Goal: Information Seeking & Learning: Learn about a topic

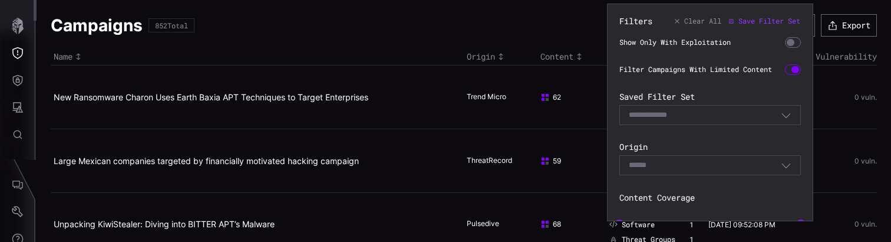
scroll to position [324, 0]
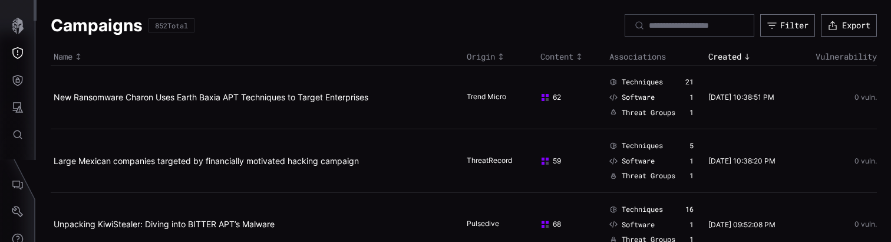
click at [577, 19] on div "Campaigns 852 Total Filter Export" at bounding box center [464, 25] width 827 height 22
click at [797, 25] on div "Filter" at bounding box center [795, 25] width 28 height 11
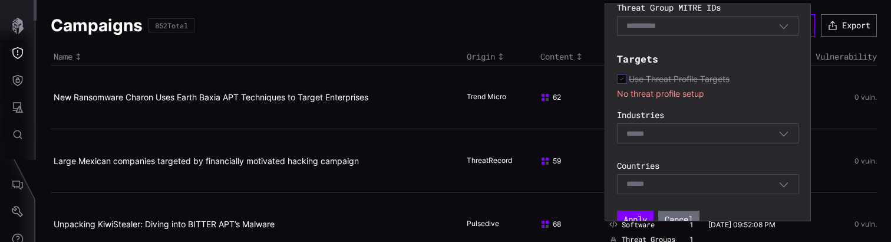
scroll to position [357, 0]
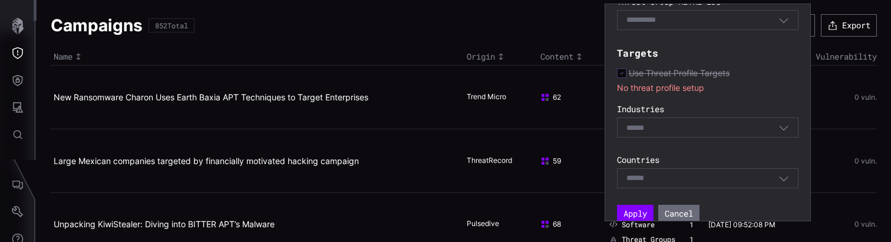
click at [733, 122] on div "Select" at bounding box center [703, 127] width 152 height 11
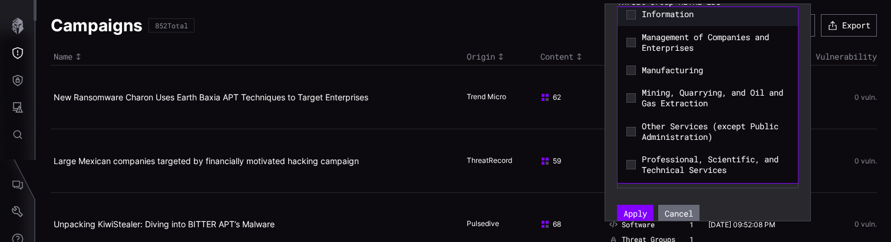
scroll to position [226, 0]
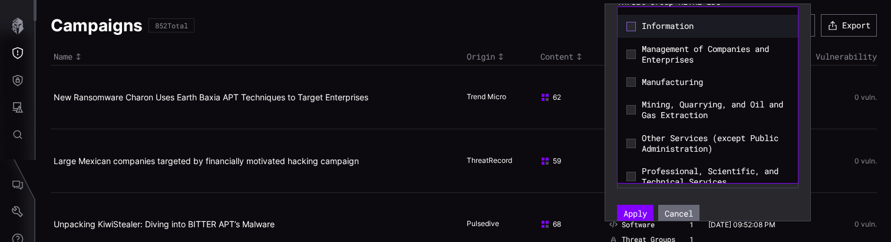
click at [631, 31] on icon at bounding box center [631, 26] width 9 height 9
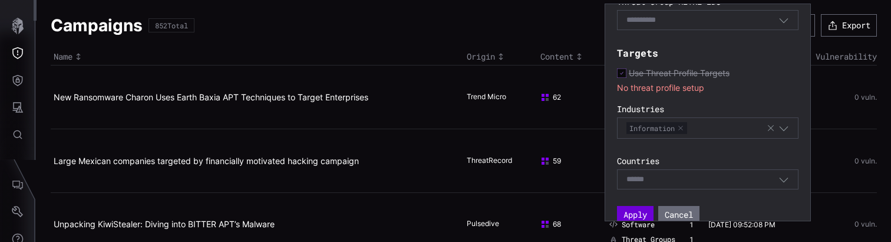
click at [643, 212] on button "Apply" at bounding box center [635, 215] width 37 height 18
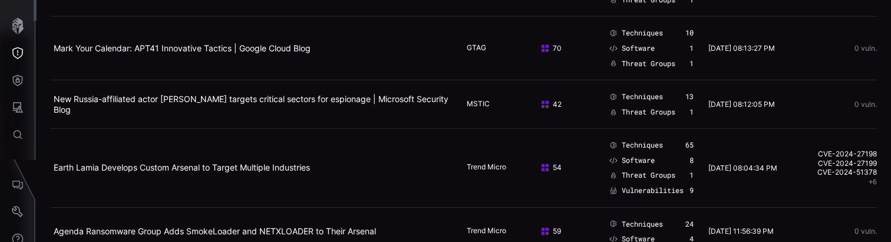
scroll to position [202, 0]
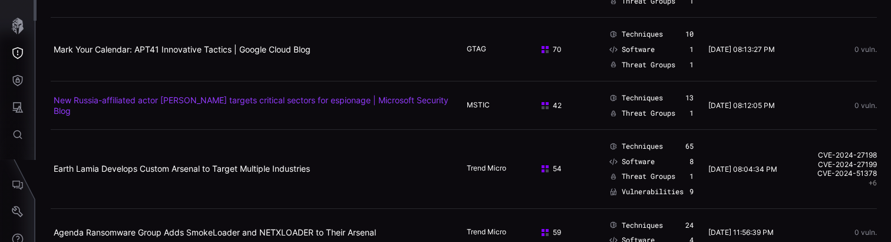
click at [322, 99] on link "New Russia-affiliated actor [PERSON_NAME] targets critical sectors for espionag…" at bounding box center [251, 105] width 395 height 21
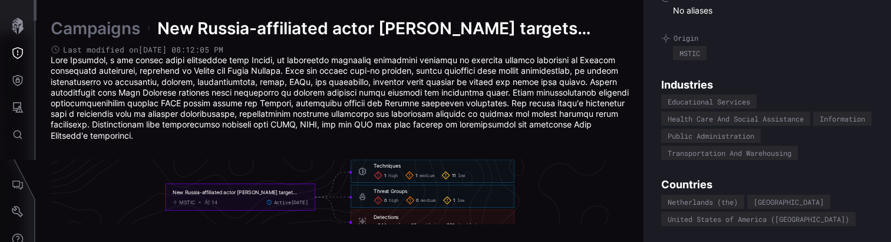
scroll to position [127, 0]
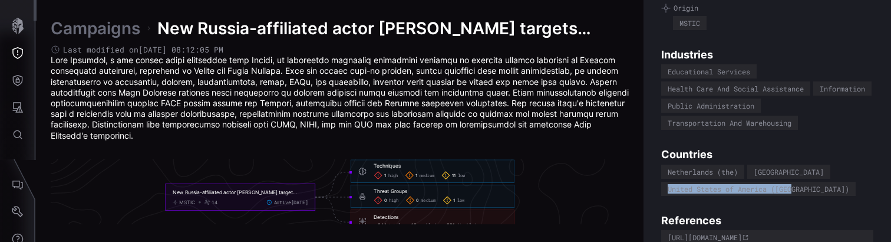
drag, startPoint x: 669, startPoint y: 187, endPoint x: 797, endPoint y: 191, distance: 128.0
click at [797, 191] on div "United States of America ([GEOGRAPHIC_DATA])" at bounding box center [758, 189] width 195 height 14
copy div "United States of America ([GEOGRAPHIC_DATA])"
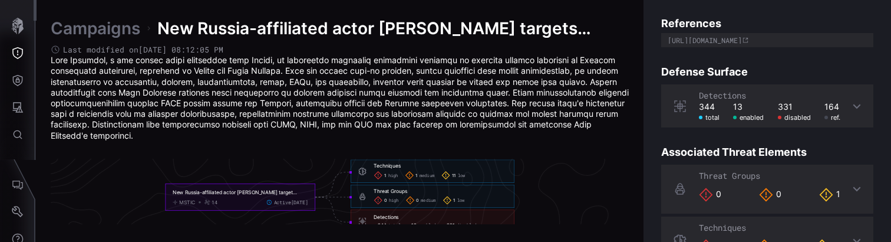
scroll to position [365, 0]
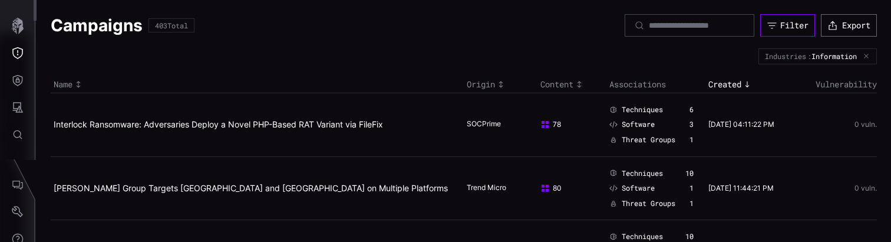
click at [786, 24] on div "Filter" at bounding box center [795, 25] width 28 height 11
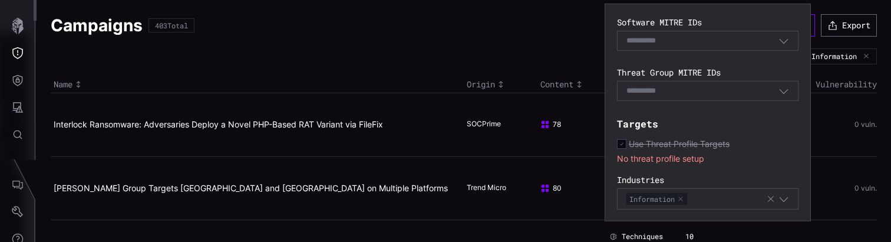
scroll to position [372, 0]
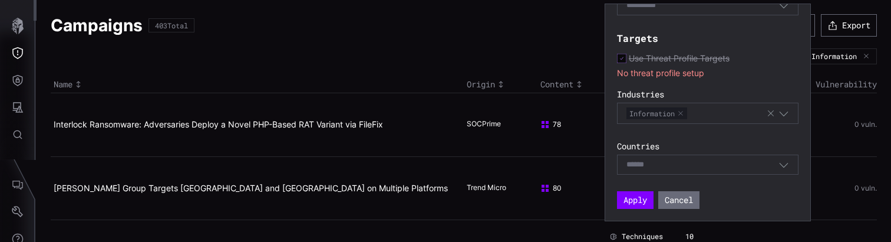
click at [694, 159] on div "Select" at bounding box center [703, 164] width 152 height 11
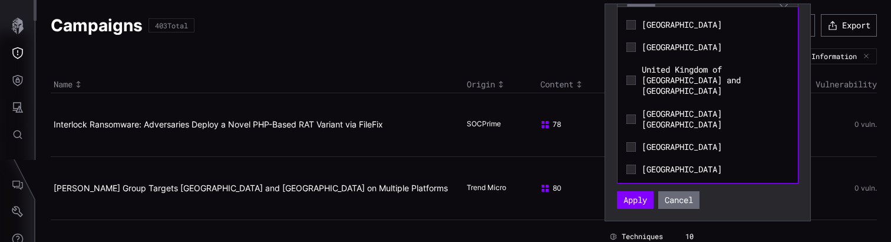
scroll to position [5331, 0]
